Goal: Task Accomplishment & Management: Manage account settings

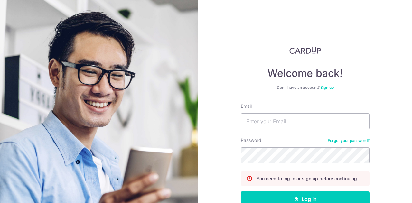
click at [281, 119] on input "Email" at bounding box center [305, 121] width 129 height 16
type input "[EMAIL_ADDRESS][DOMAIN_NAME]"
click at [241, 191] on button "Log in" at bounding box center [305, 199] width 129 height 16
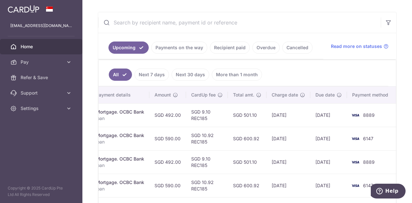
scroll to position [177, 0]
